Goal: Task Accomplishment & Management: Complete application form

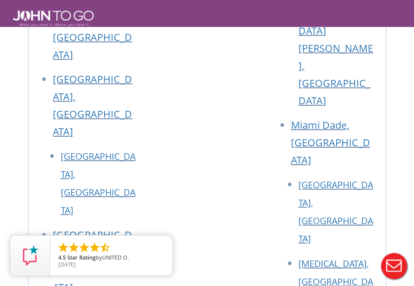
scroll to position [6569, 0]
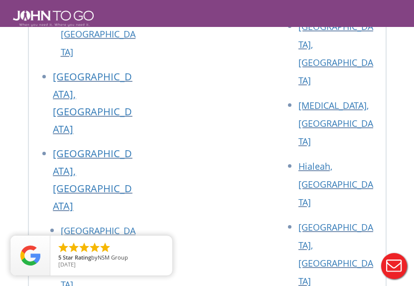
drag, startPoint x: 124, startPoint y: 120, endPoint x: 56, endPoint y: 121, distance: 67.3
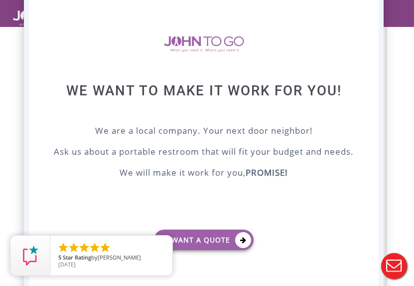
scroll to position [6320, 0]
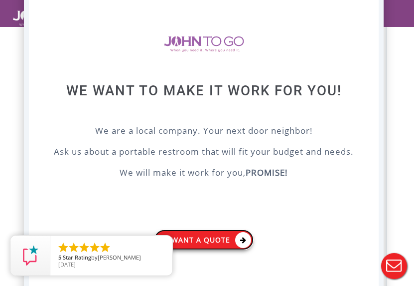
click at [243, 237] on icon at bounding box center [243, 240] width 16 height 16
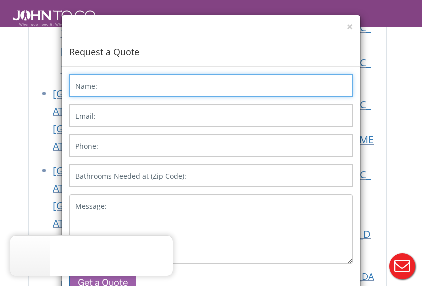
click at [141, 82] on input "Name:" at bounding box center [210, 85] width 283 height 22
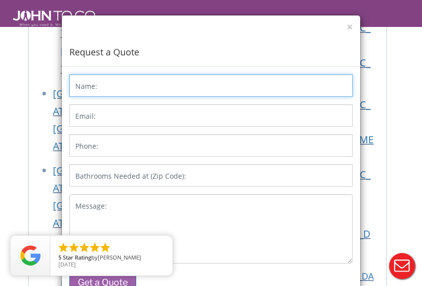
type input "[PERSON_NAME] [PERSON_NAME]"
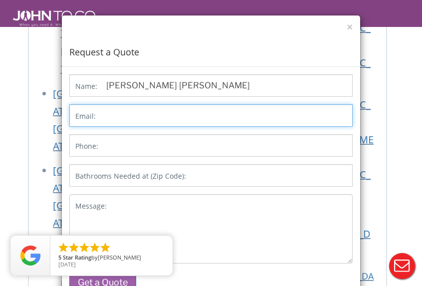
type input "[EMAIL_ADDRESS][DOMAIN_NAME]"
type input "9148647284"
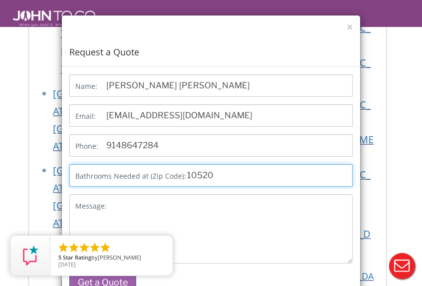
drag, startPoint x: 235, startPoint y: 176, endPoint x: 164, endPoint y: 178, distance: 71.3
click at [164, 178] on p "Bathrooms Needed at (Zip Code): 10520" at bounding box center [210, 175] width 283 height 22
type input "10536"
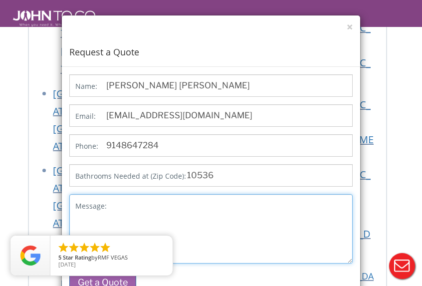
click at [302, 218] on textarea "Message:" at bounding box center [210, 228] width 283 height 69
type textarea "Hello"
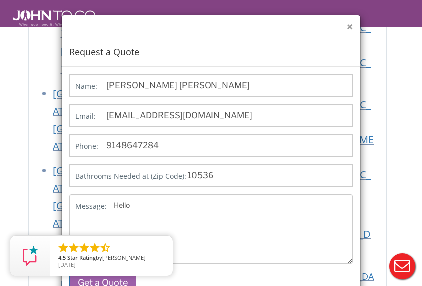
click at [346, 24] on button "×" at bounding box center [349, 27] width 6 height 10
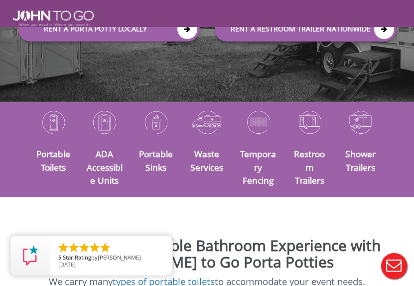
scroll to position [244, 0]
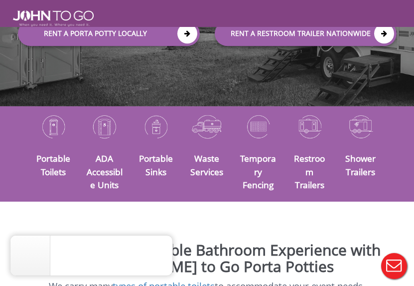
click at [308, 147] on div "Restroom Trailers" at bounding box center [309, 153] width 51 height 83
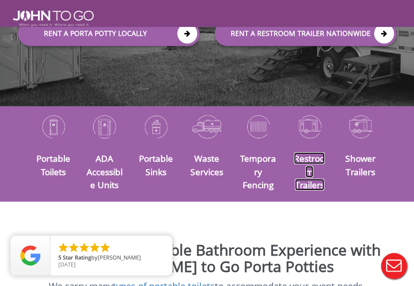
click at [305, 156] on link "Restroom Trailers" at bounding box center [309, 171] width 31 height 38
